Goal: Task Accomplishment & Management: Use online tool/utility

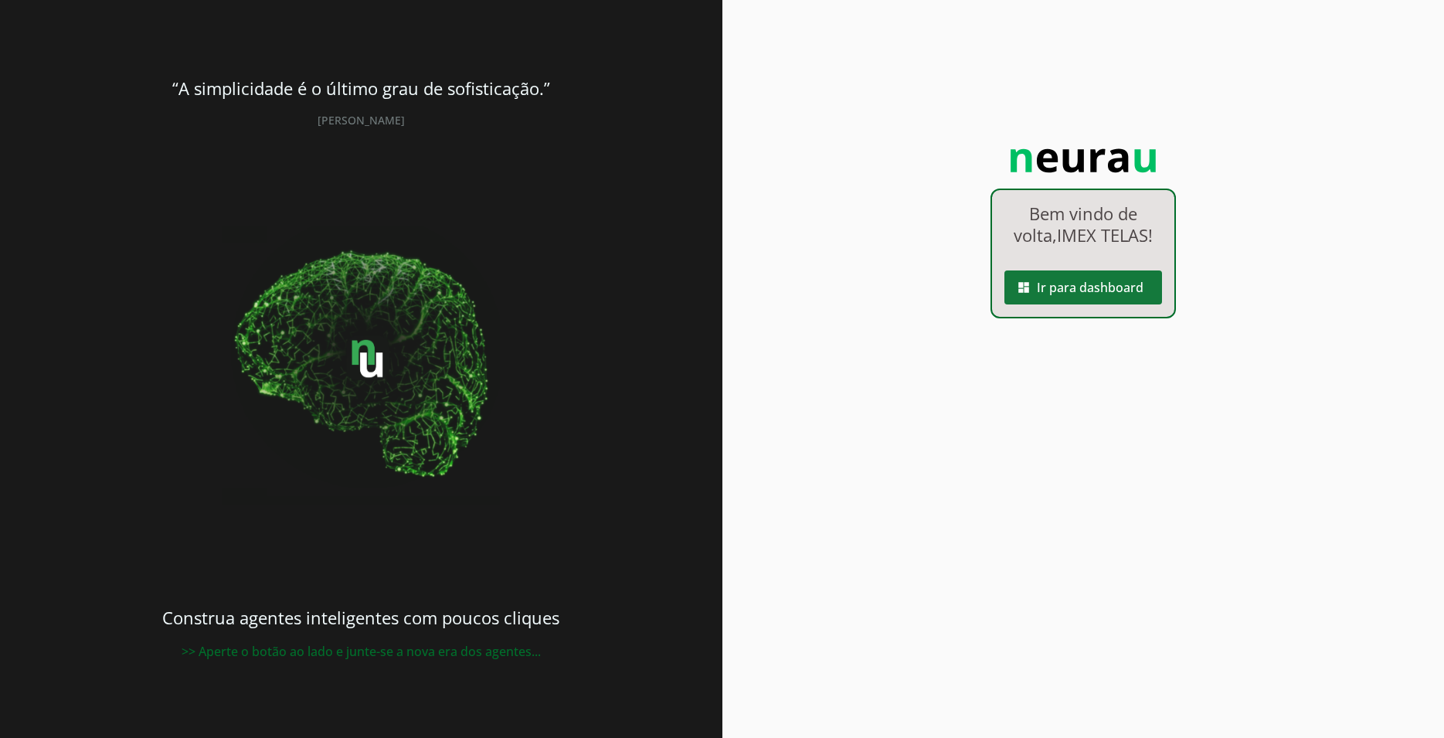
click at [1107, 264] on link "dashboard Ir para dashboard" at bounding box center [1083, 264] width 182 height 13
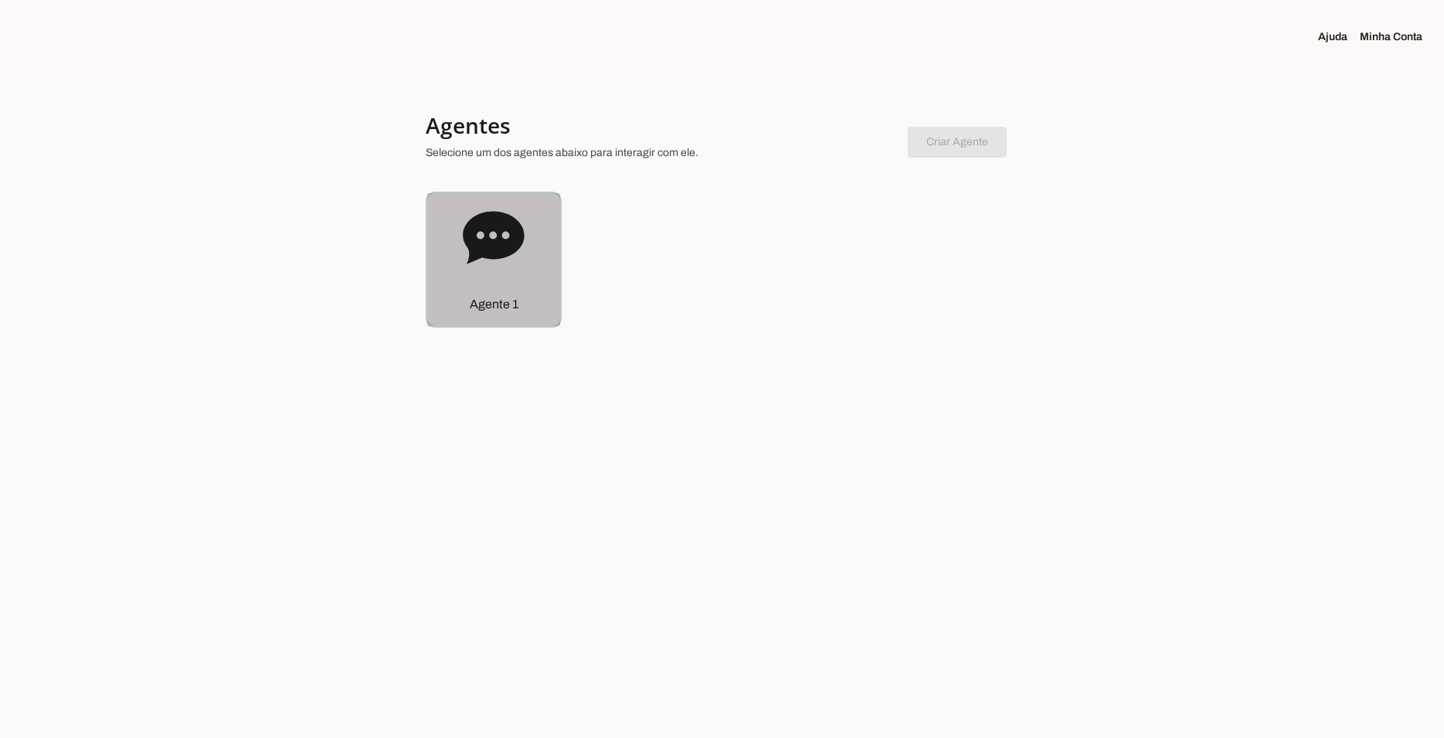
click at [515, 240] on icon at bounding box center [493, 237] width 61 height 53
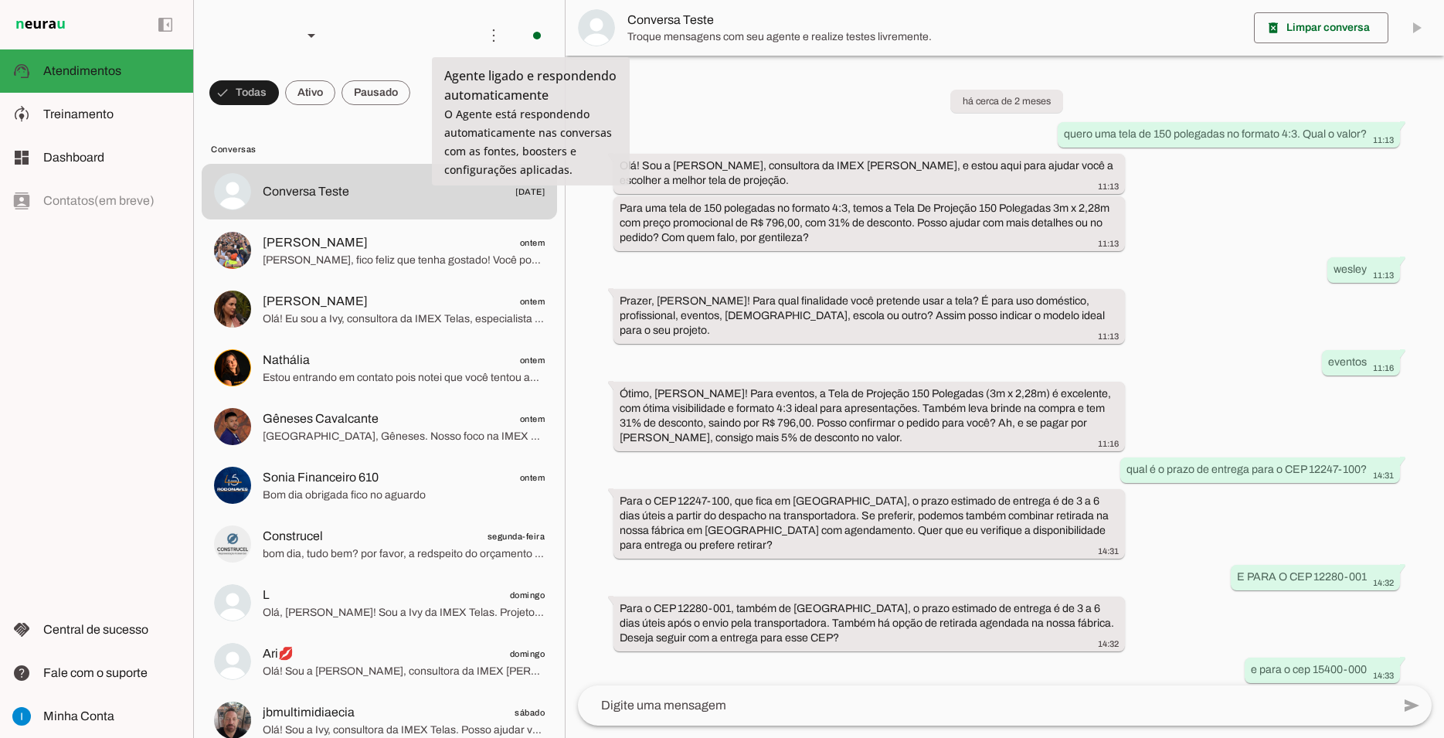
scroll to position [705, 0]
